Goal: Entertainment & Leisure: Consume media (video, audio)

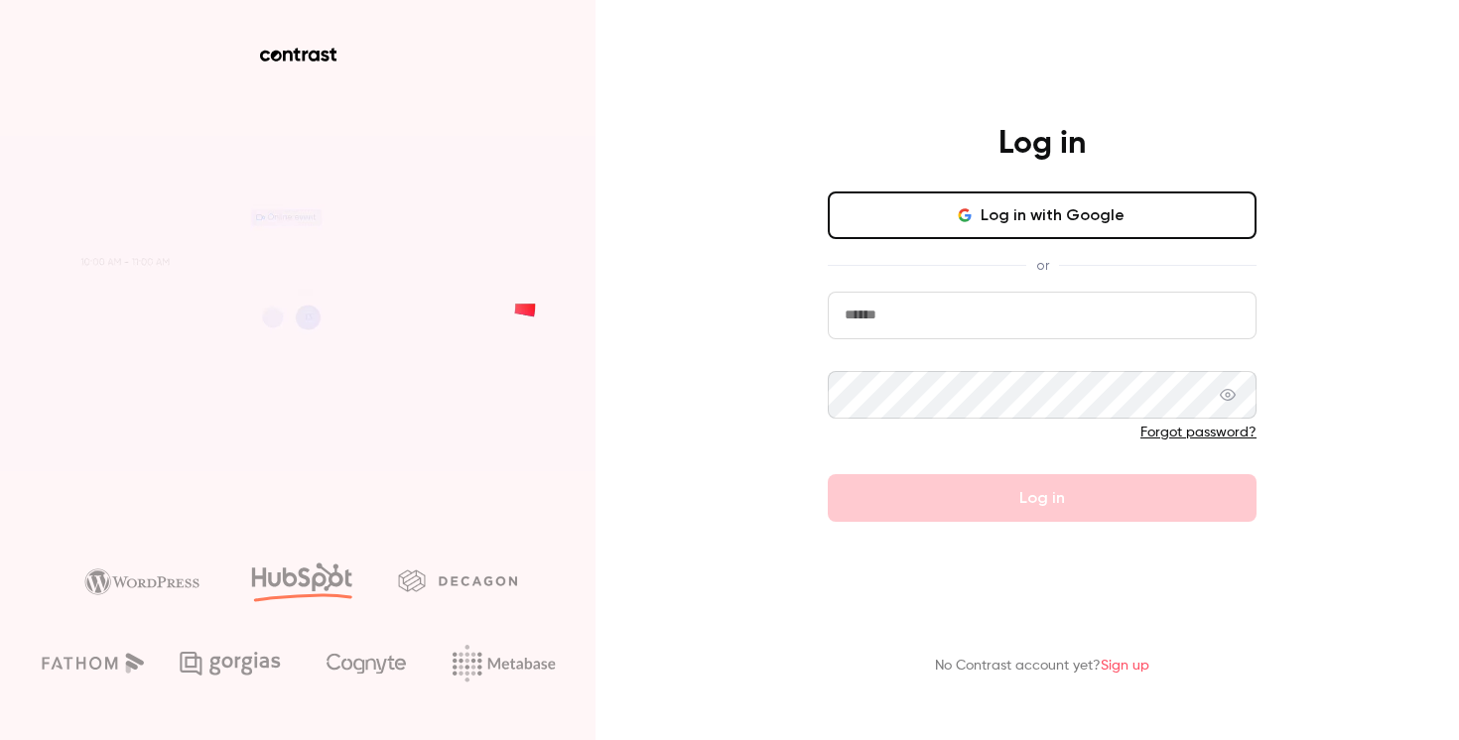
click at [1010, 204] on button "Log in with Google" at bounding box center [1042, 216] width 429 height 48
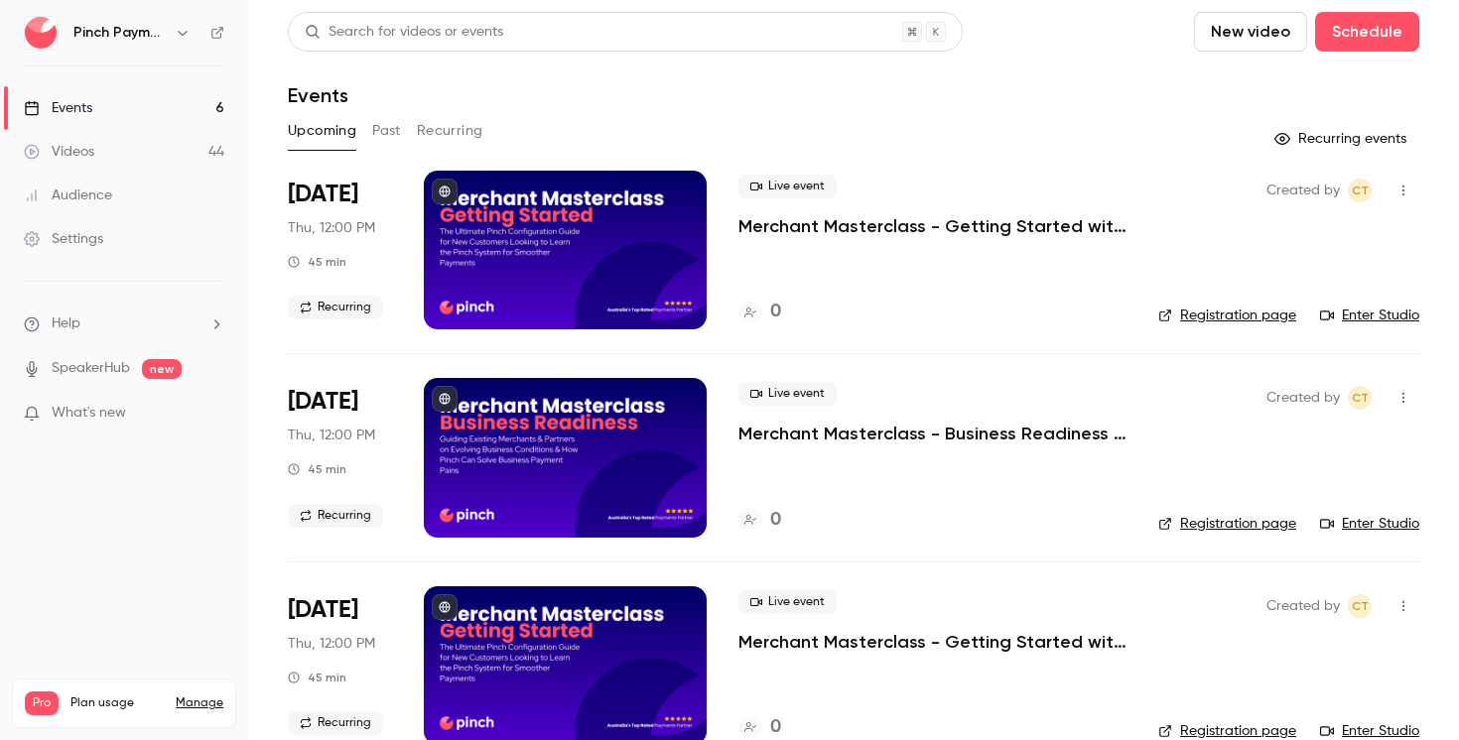
click at [144, 147] on link "Videos 44" at bounding box center [124, 152] width 248 height 44
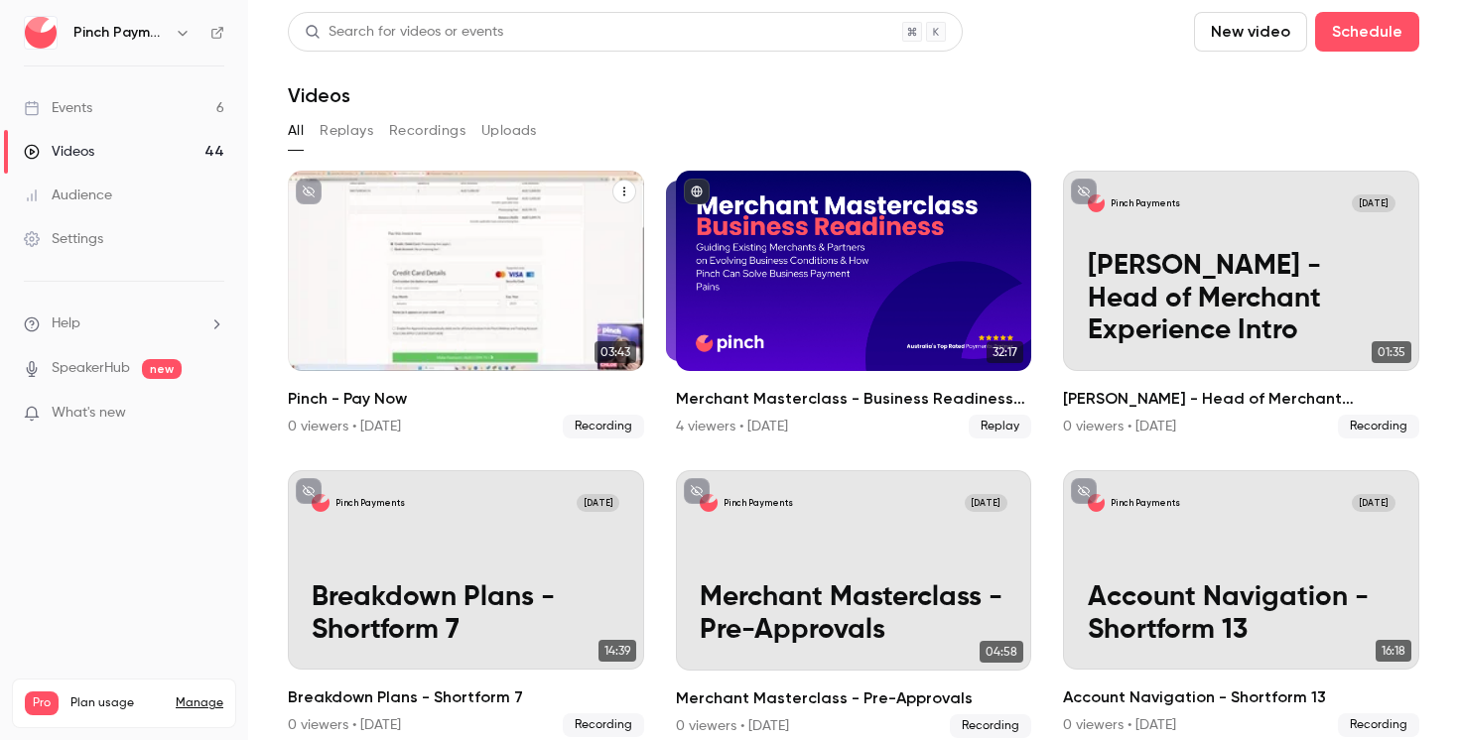
click at [517, 286] on div "Pinch Payments [DATE] Pinch - Pay Now" at bounding box center [466, 271] width 356 height 200
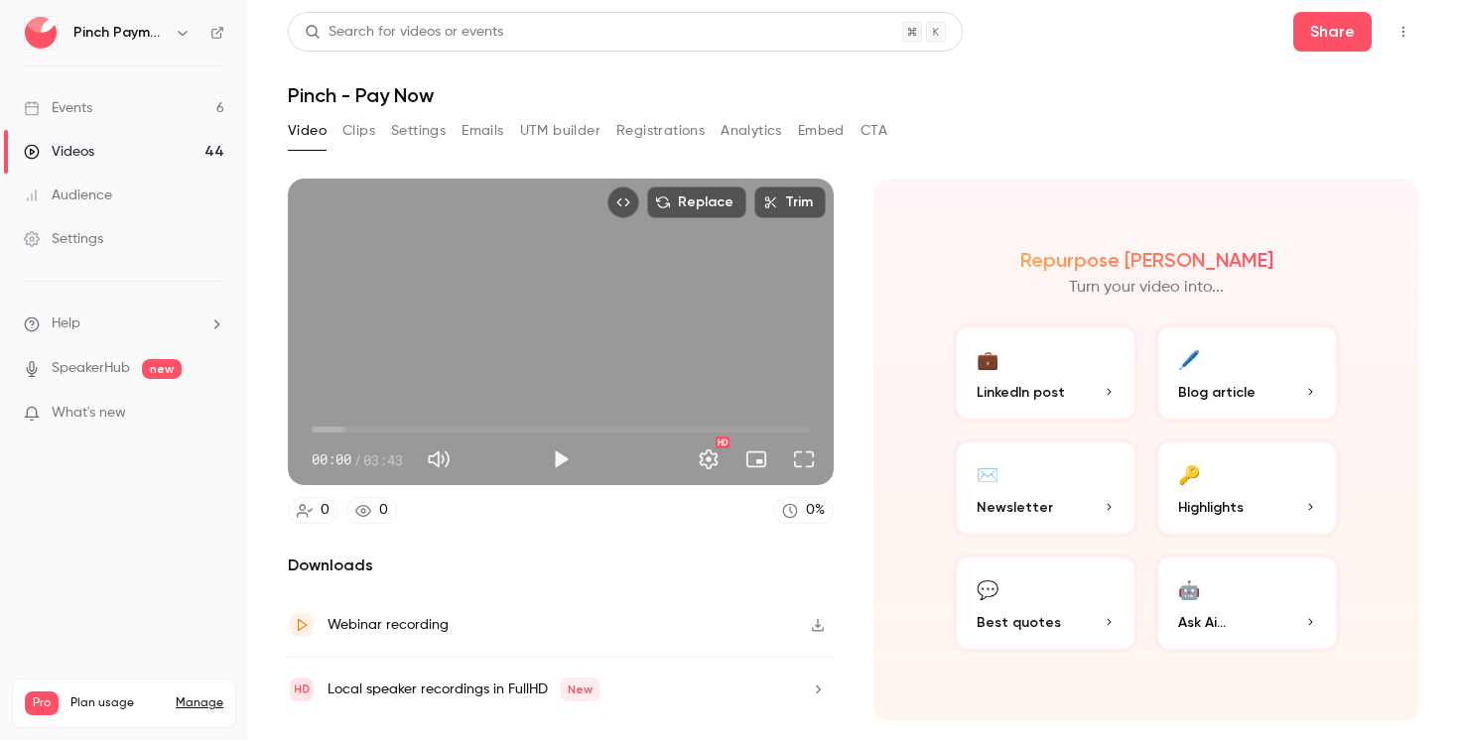
click at [522, 316] on div "Replace Trim 00:00 00:00 / 03:43 HD" at bounding box center [561, 332] width 546 height 307
click at [362, 427] on span "00:02" at bounding box center [561, 430] width 498 height 32
click at [436, 422] on span "00:55" at bounding box center [561, 430] width 498 height 32
click at [532, 431] on span "00:55" at bounding box center [561, 430] width 498 height 32
click at [654, 422] on span "01:39" at bounding box center [561, 430] width 498 height 32
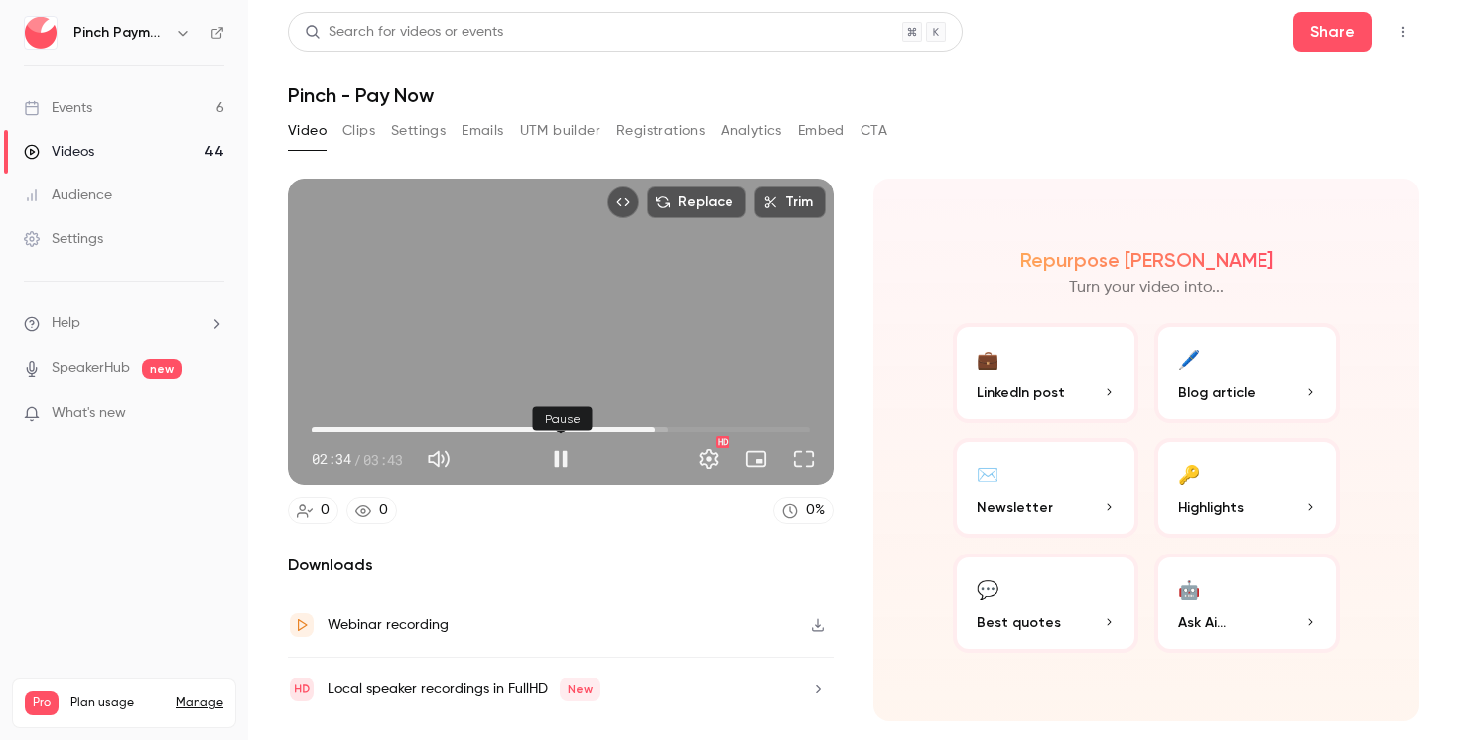
click at [560, 456] on button "Pause" at bounding box center [561, 460] width 40 height 40
type input "*****"
click at [815, 622] on icon "button" at bounding box center [818, 625] width 16 height 14
click at [1015, 67] on header "Search for videos or events Share Pinch - Pay Now" at bounding box center [853, 59] width 1131 height 95
